Goal: Information Seeking & Learning: Learn about a topic

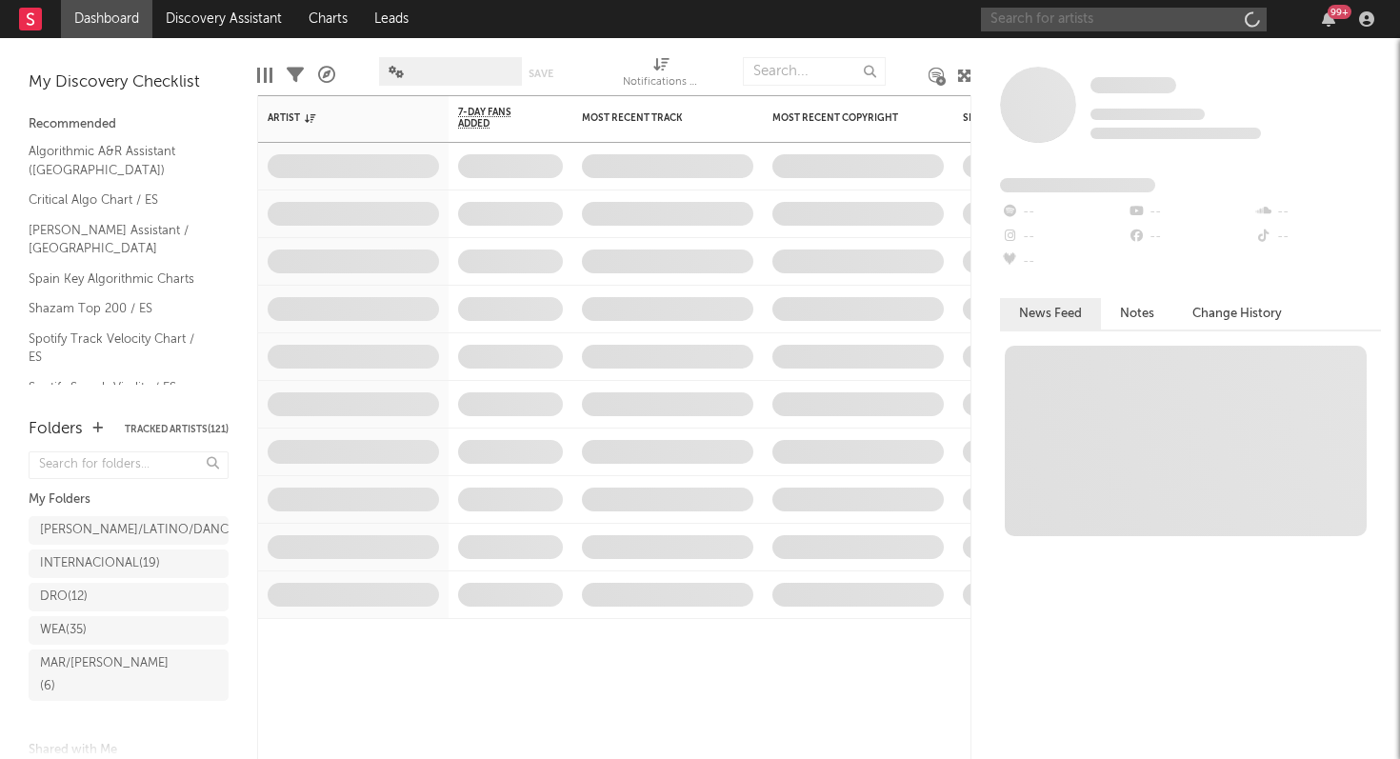
click at [1024, 18] on input "text" at bounding box center [1124, 20] width 286 height 24
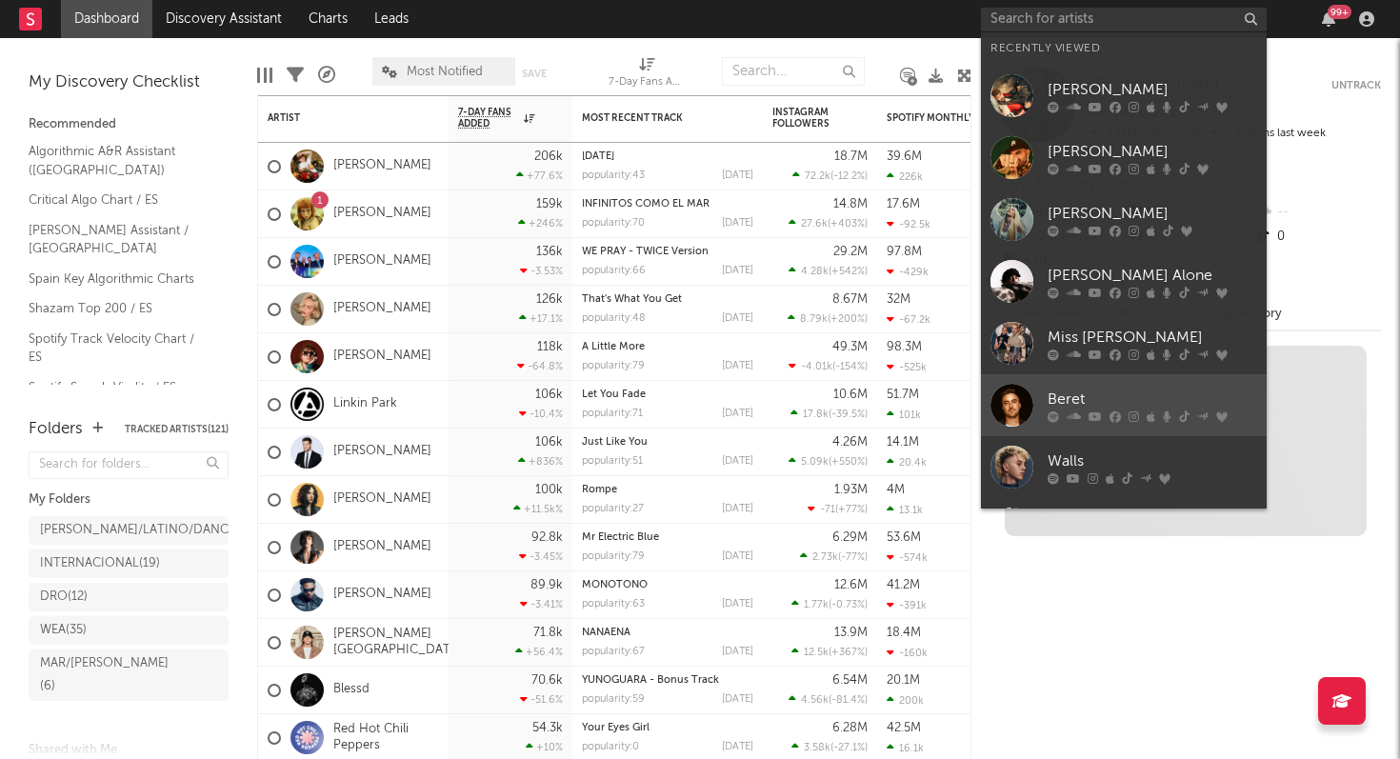
click at [1071, 389] on div "Beret" at bounding box center [1153, 399] width 210 height 23
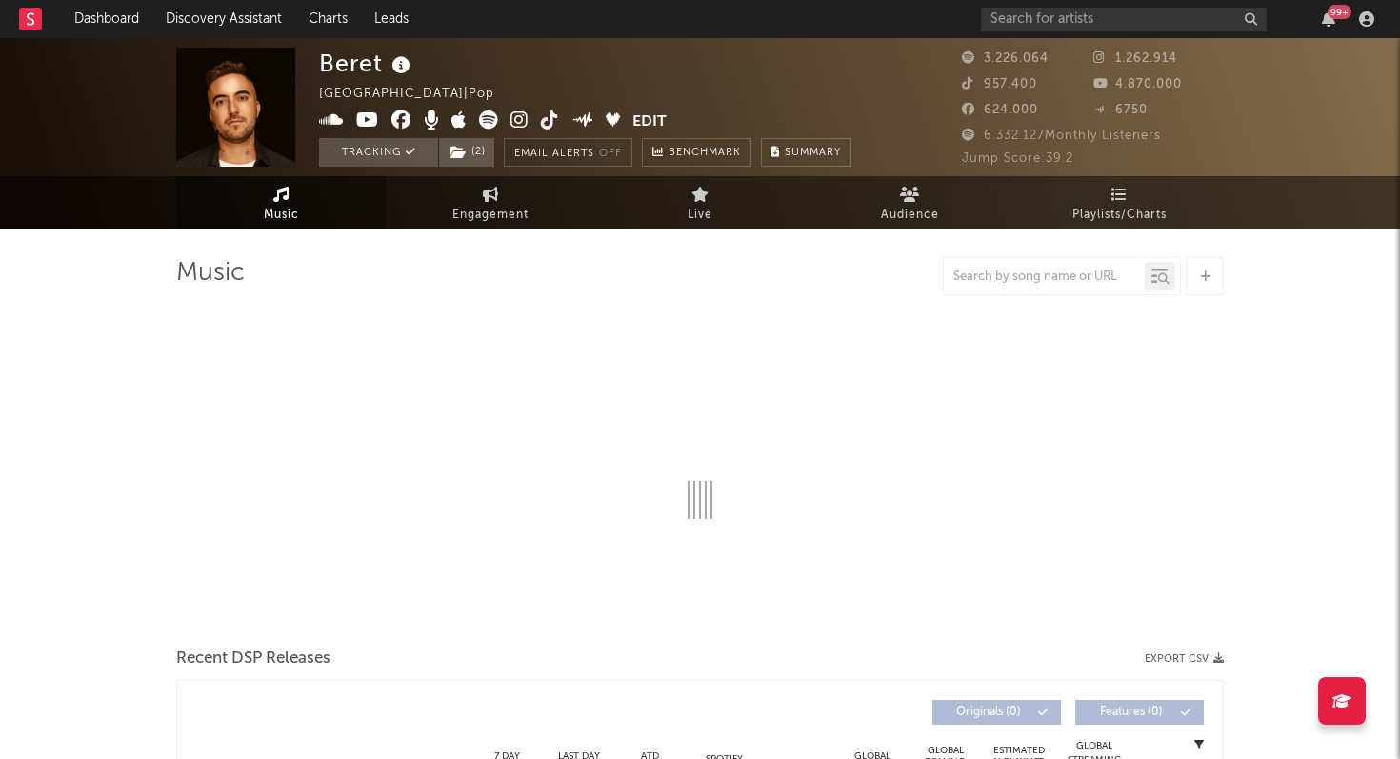
select select "6m"
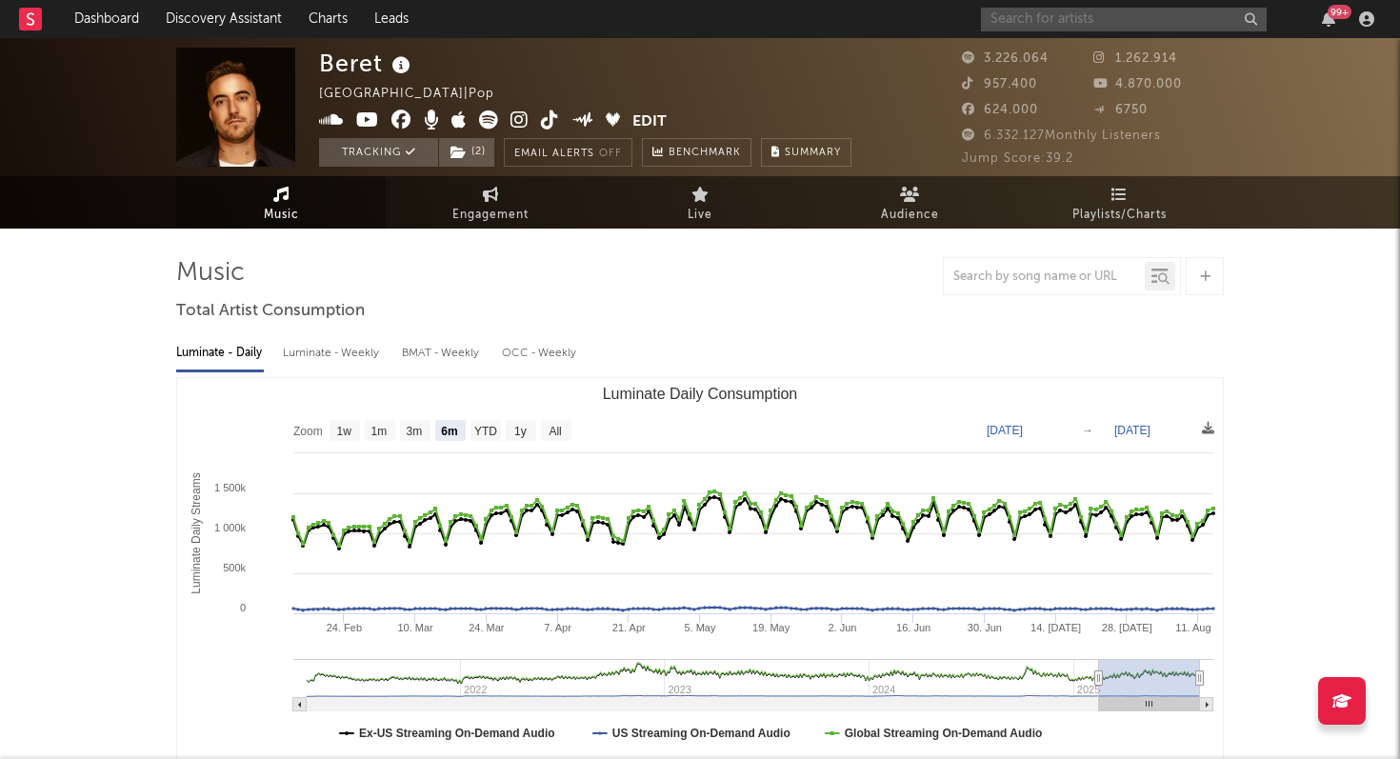
click at [1059, 13] on input "text" at bounding box center [1124, 20] width 286 height 24
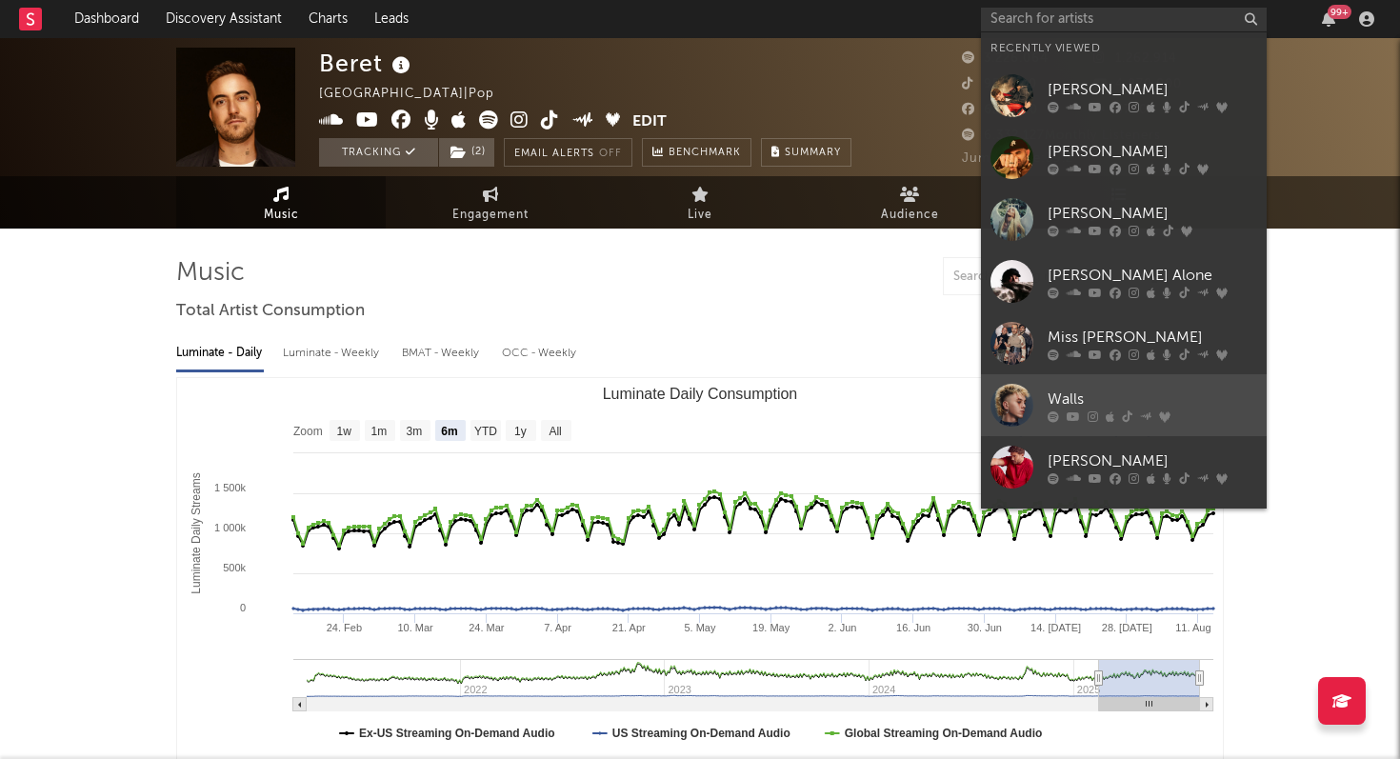
click at [1088, 411] on icon at bounding box center [1093, 415] width 10 height 11
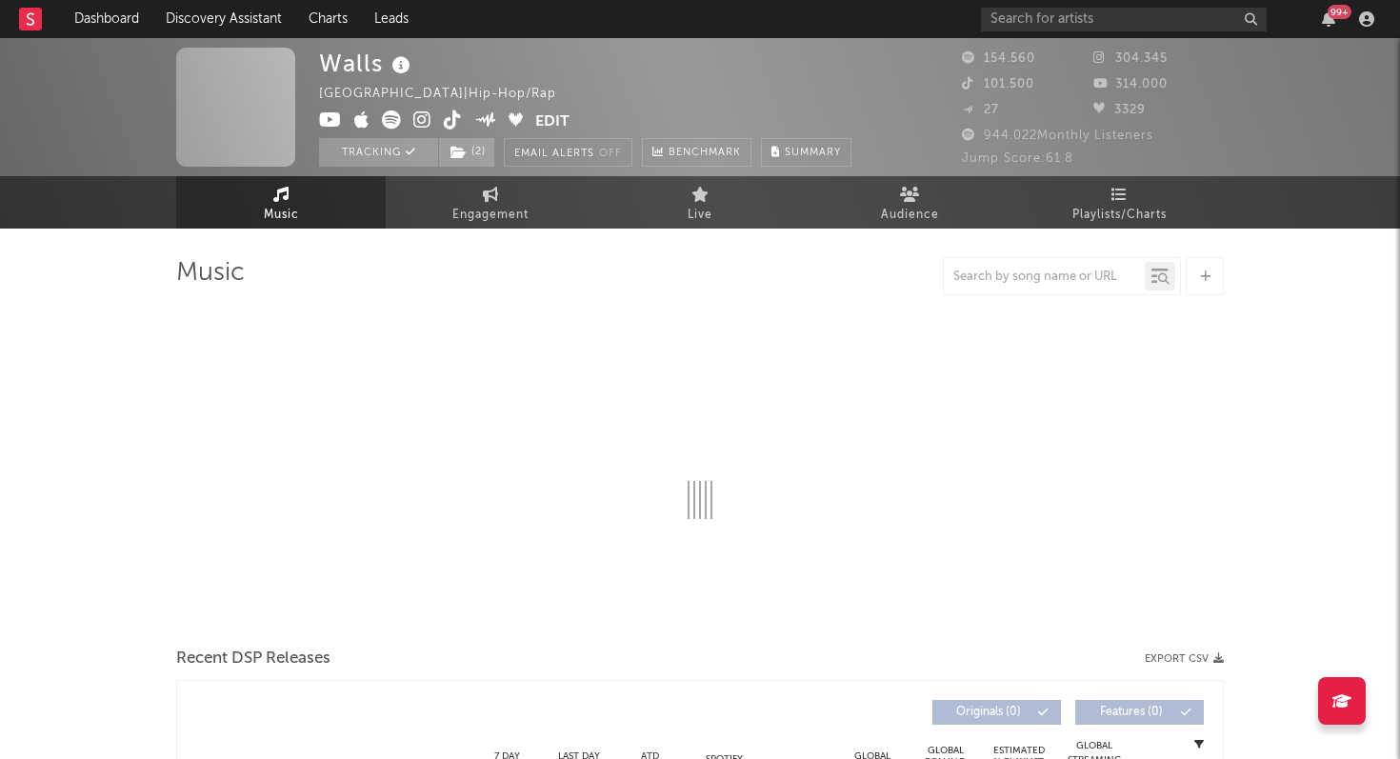
select select "6m"
